Goal: Task Accomplishment & Management: Manage account settings

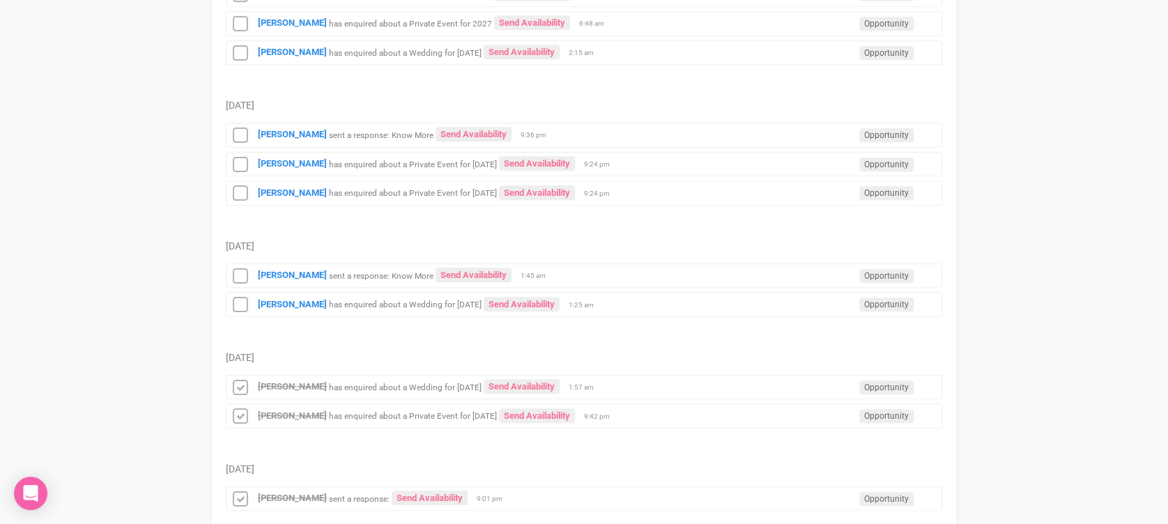
scroll to position [206, 0]
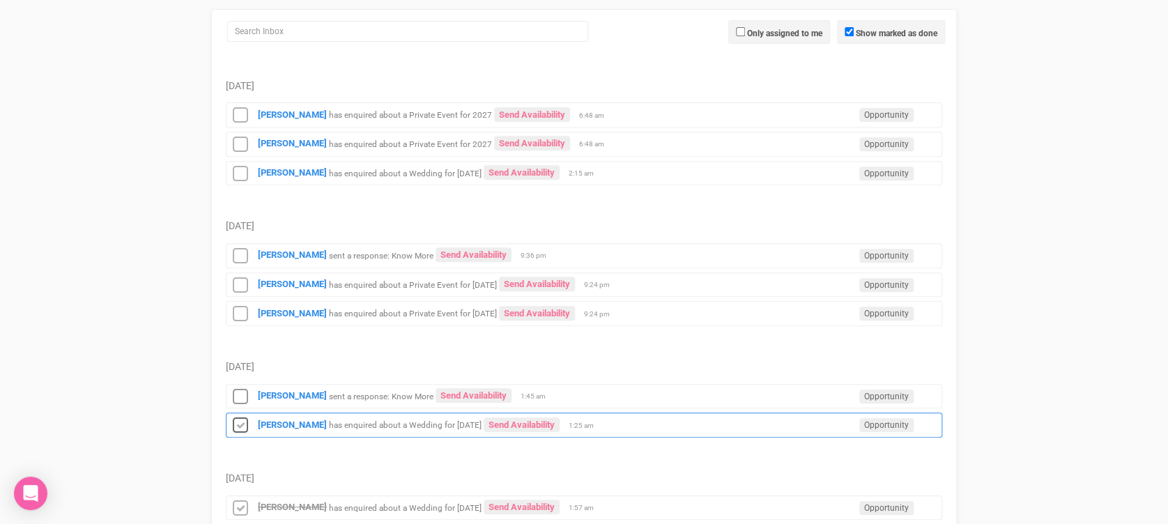
click at [240, 426] on icon at bounding box center [240, 426] width 21 height 18
click at [234, 394] on icon at bounding box center [240, 397] width 21 height 18
click at [239, 316] on icon at bounding box center [240, 314] width 21 height 18
click at [242, 273] on div "[PERSON_NAME] has enquired about a Private Event for [DATE] Send Availability O…" at bounding box center [584, 285] width 717 height 25
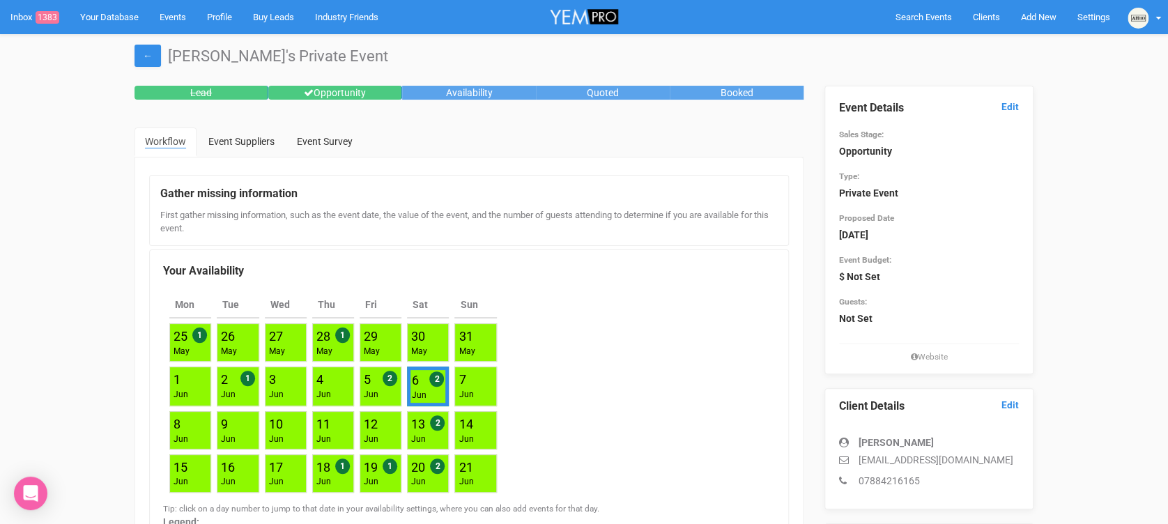
drag, startPoint x: 54, startPoint y: 9, endPoint x: 59, endPoint y: 194, distance: 184.8
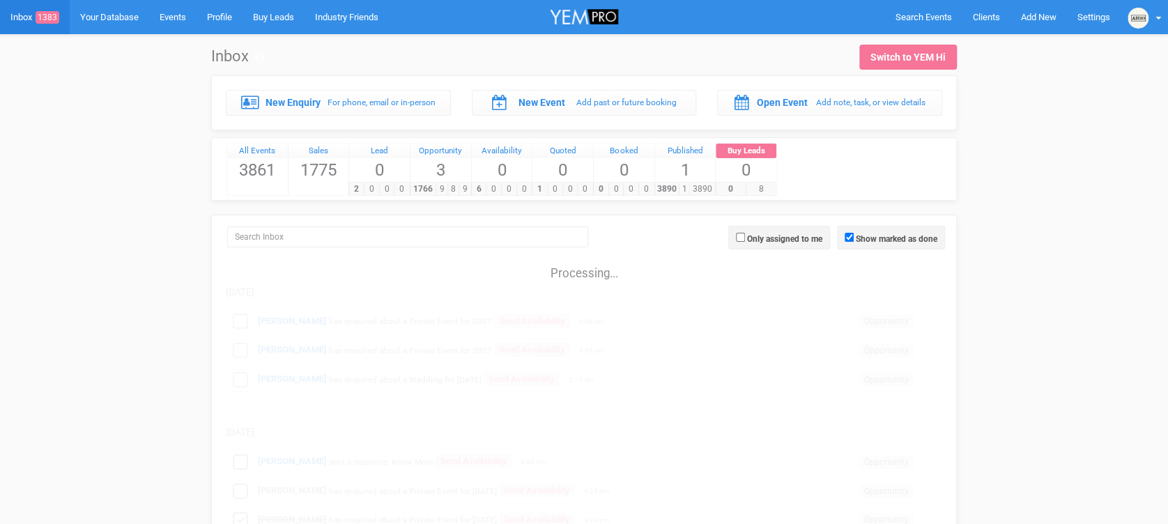
scroll to position [206, 0]
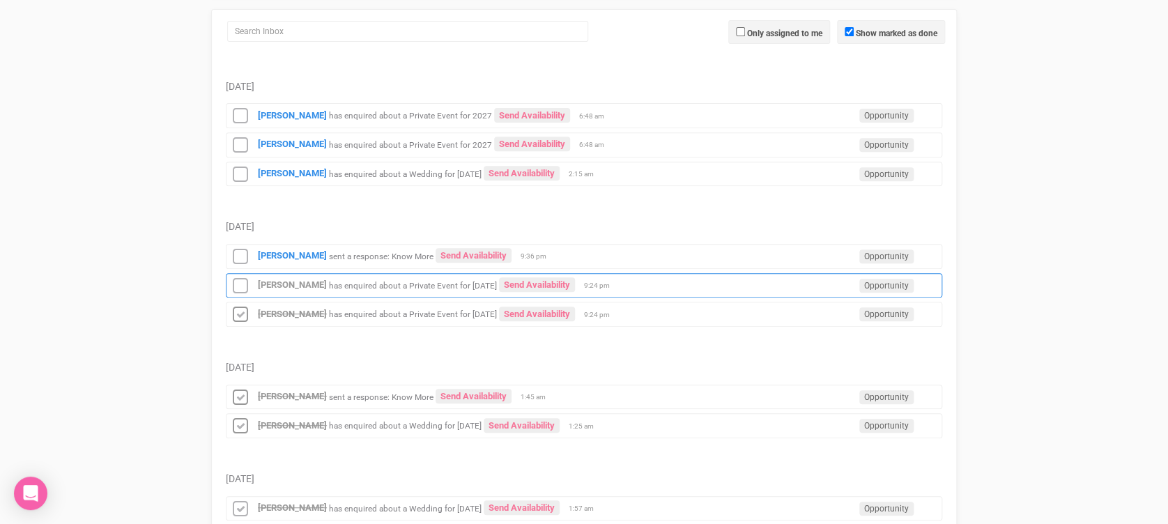
click at [242, 290] on icon at bounding box center [240, 286] width 21 height 18
click at [245, 248] on icon at bounding box center [240, 257] width 21 height 18
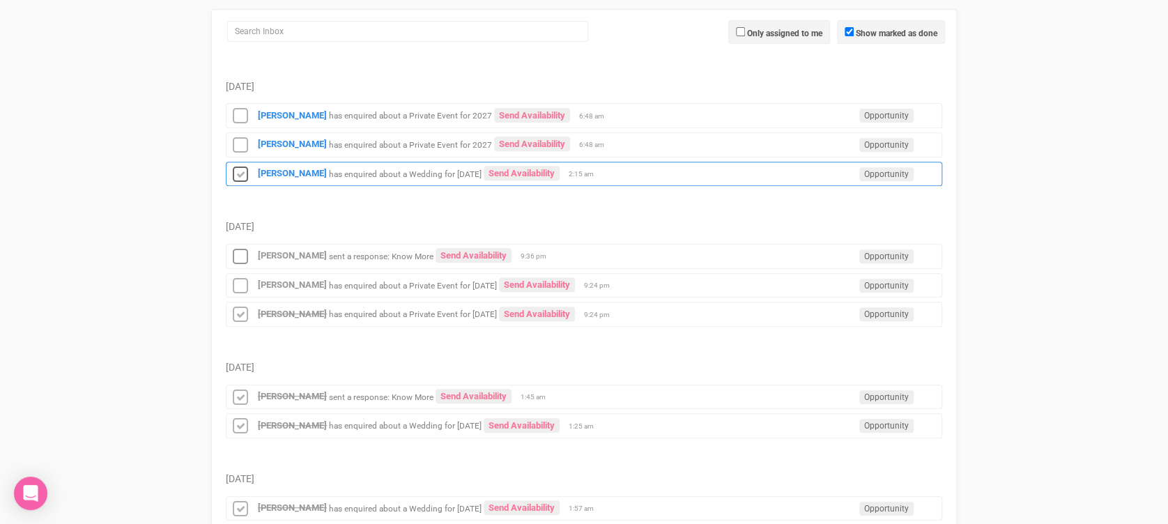
click at [243, 173] on icon at bounding box center [240, 175] width 21 height 18
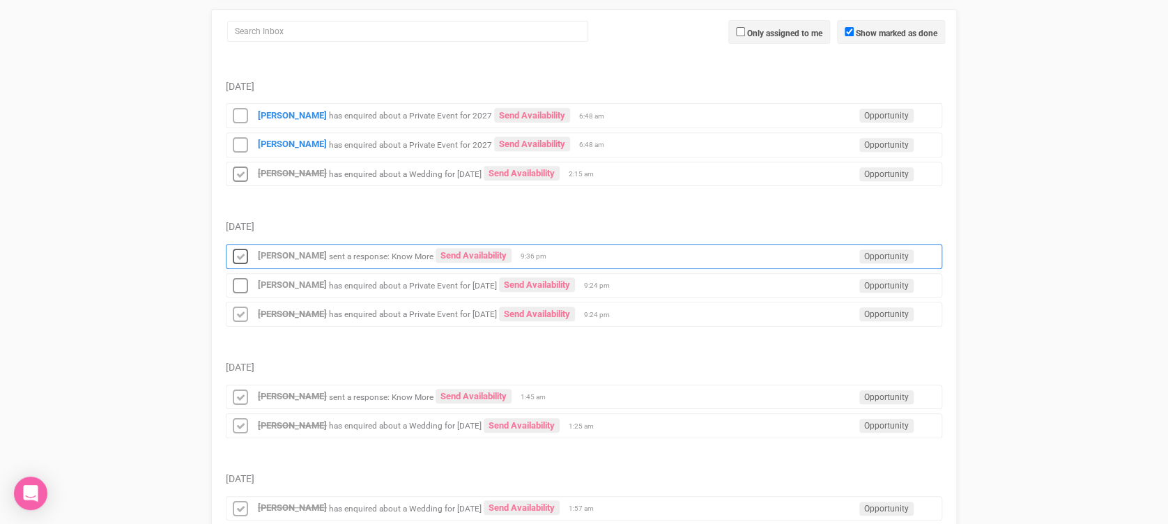
click at [234, 253] on icon at bounding box center [240, 257] width 21 height 18
click at [238, 292] on icon at bounding box center [240, 286] width 21 height 18
click at [243, 148] on icon at bounding box center [240, 146] width 21 height 18
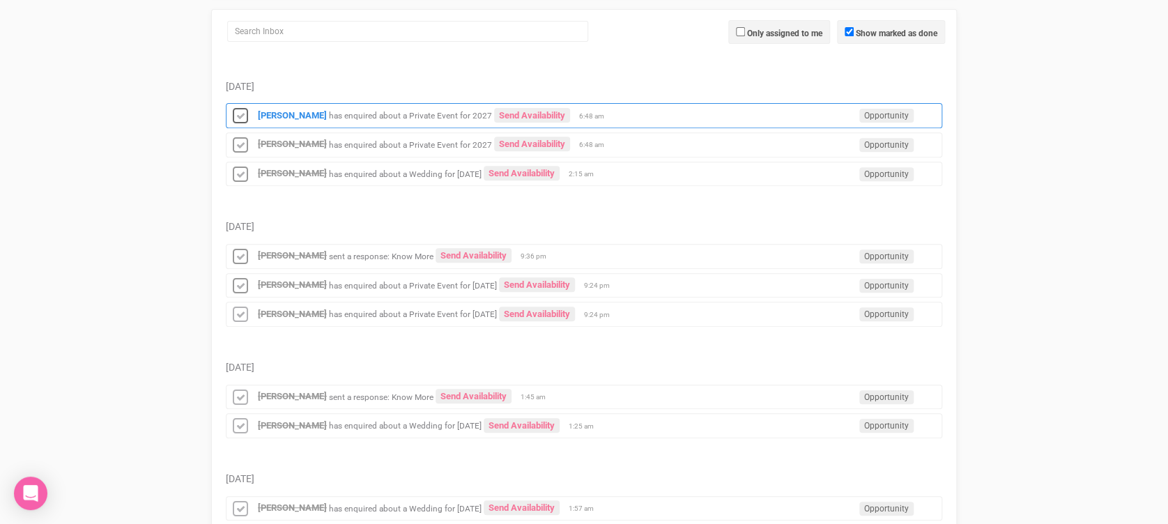
click at [240, 112] on icon at bounding box center [240, 116] width 21 height 18
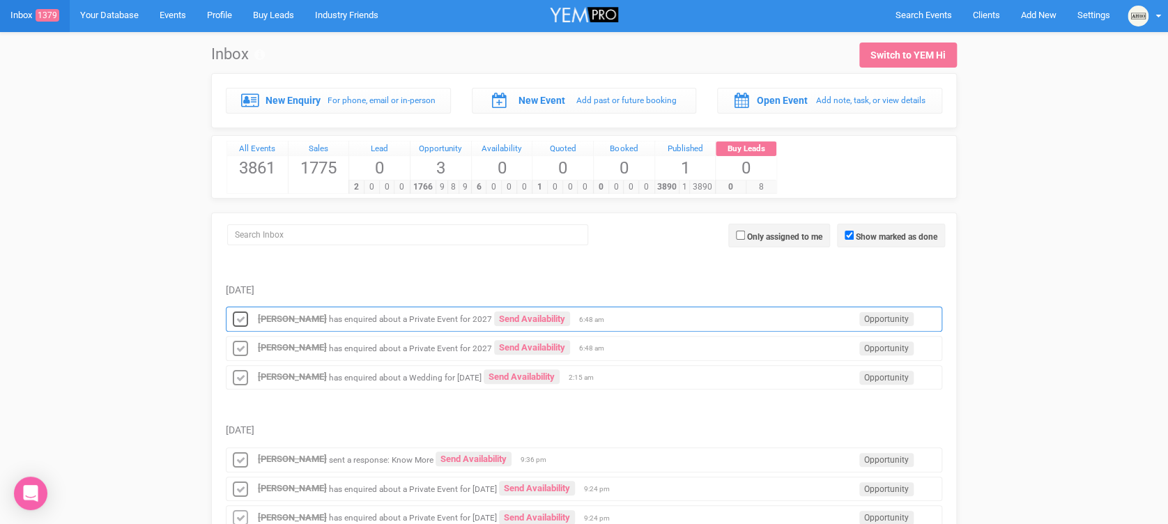
scroll to position [0, 0]
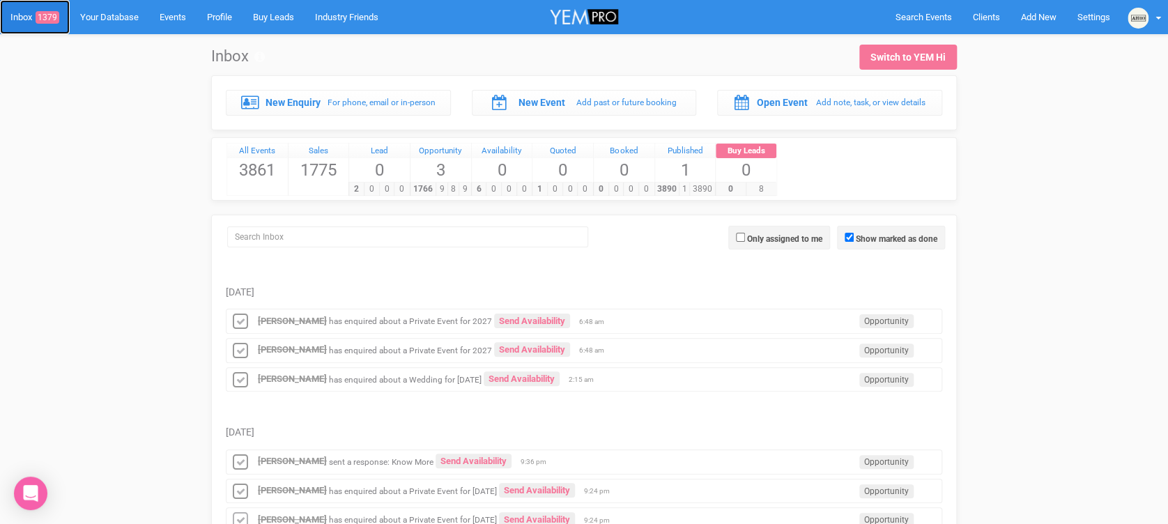
click at [45, 23] on span "1379" at bounding box center [48, 17] width 24 height 13
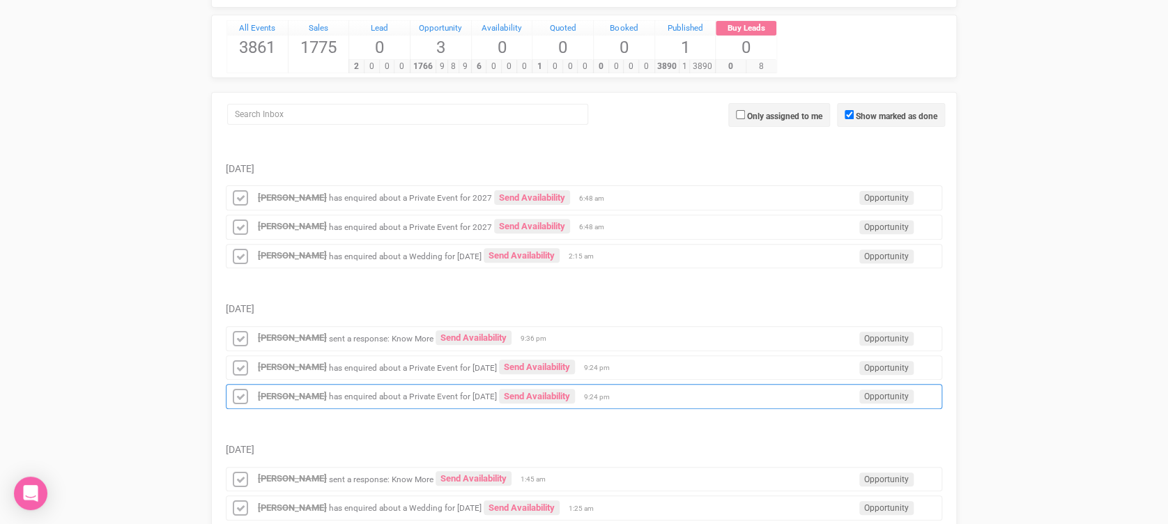
scroll to position [121, 0]
click at [368, 365] on small "has enquired about a Private Event for [DATE]" at bounding box center [413, 370] width 168 height 10
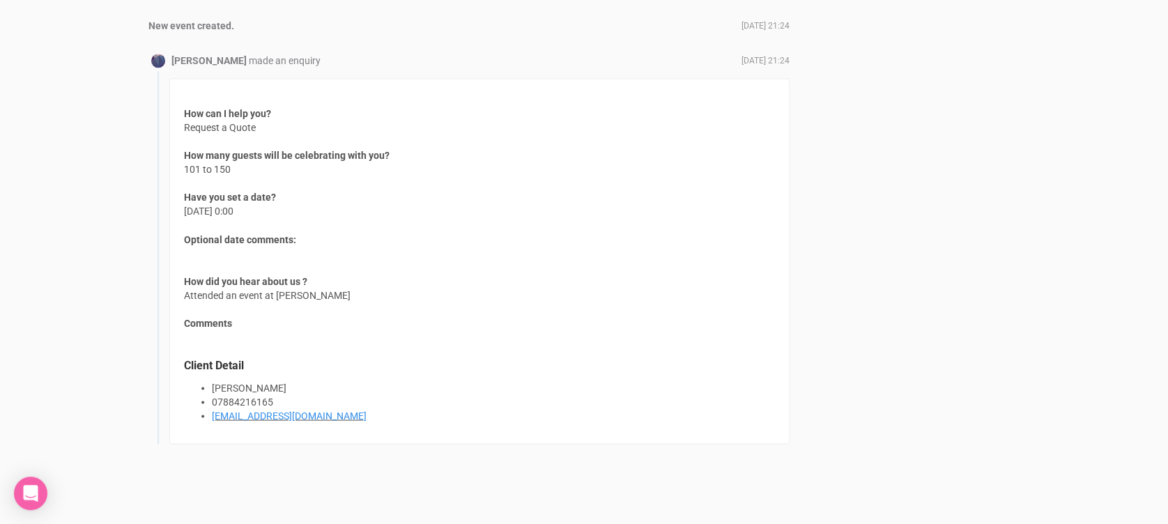
scroll to position [1101, 0]
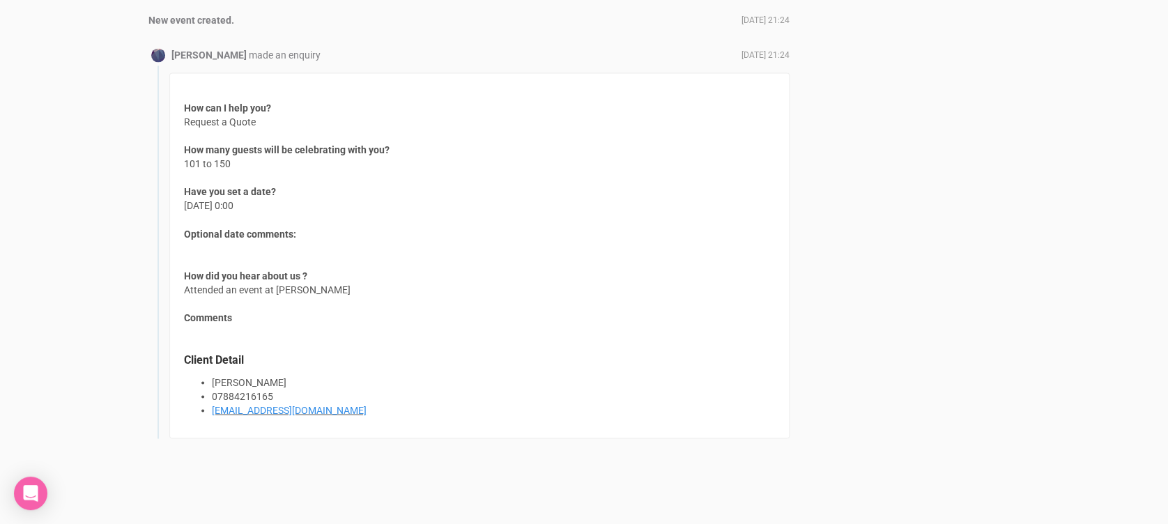
scroll to position [121, 0]
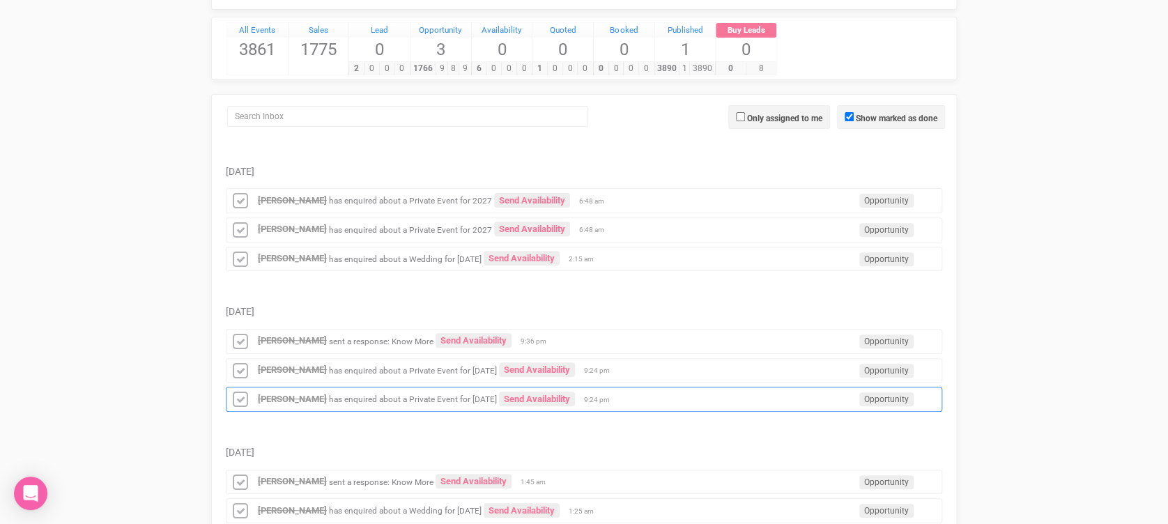
click at [366, 395] on small "has enquired about a Private Event for [DATE]" at bounding box center [413, 400] width 168 height 10
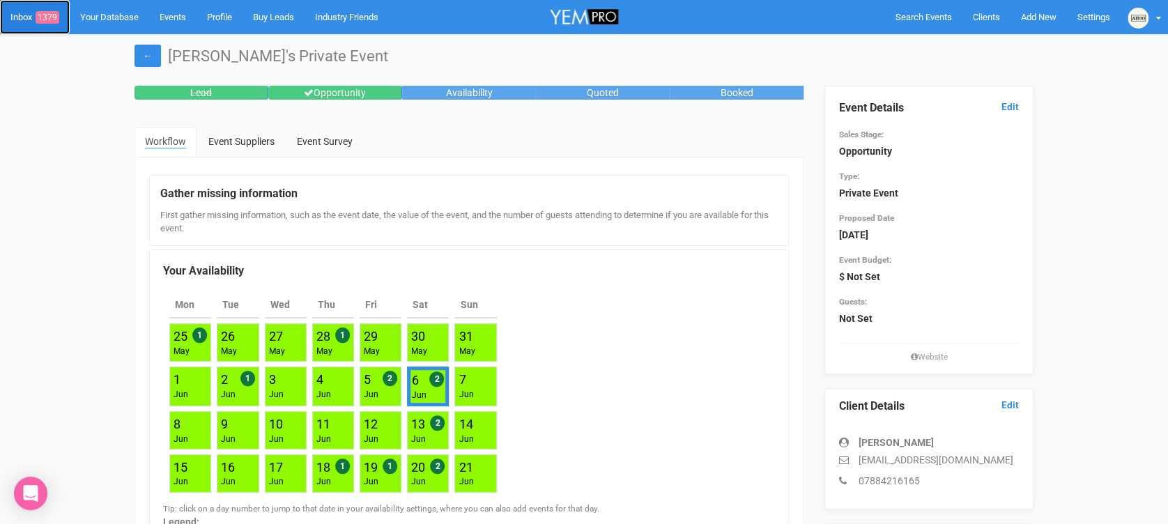
click at [17, 4] on link "Inbox 1379" at bounding box center [35, 17] width 70 height 34
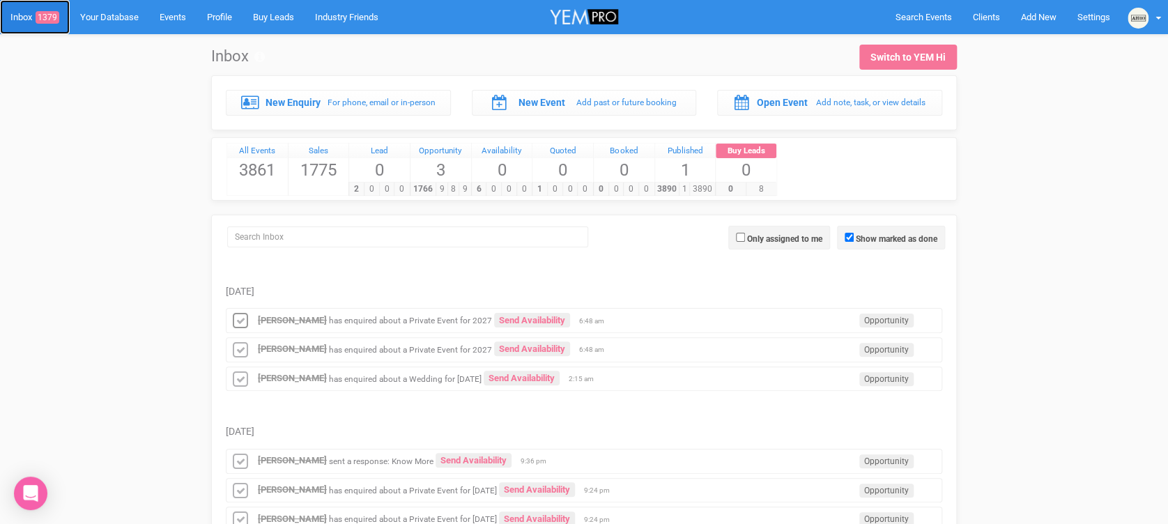
click at [41, 11] on span "1379" at bounding box center [48, 17] width 24 height 13
click at [45, 12] on span "1379" at bounding box center [48, 17] width 24 height 13
click at [35, 22] on link "Inbox 1379" at bounding box center [35, 17] width 70 height 34
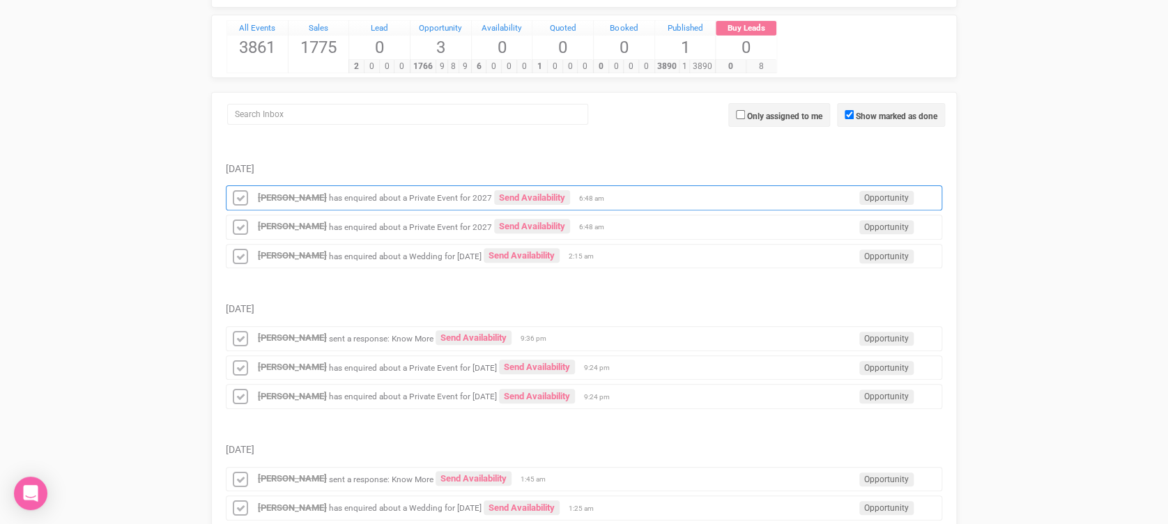
scroll to position [290, 0]
